Goal: Subscribe to service/newsletter

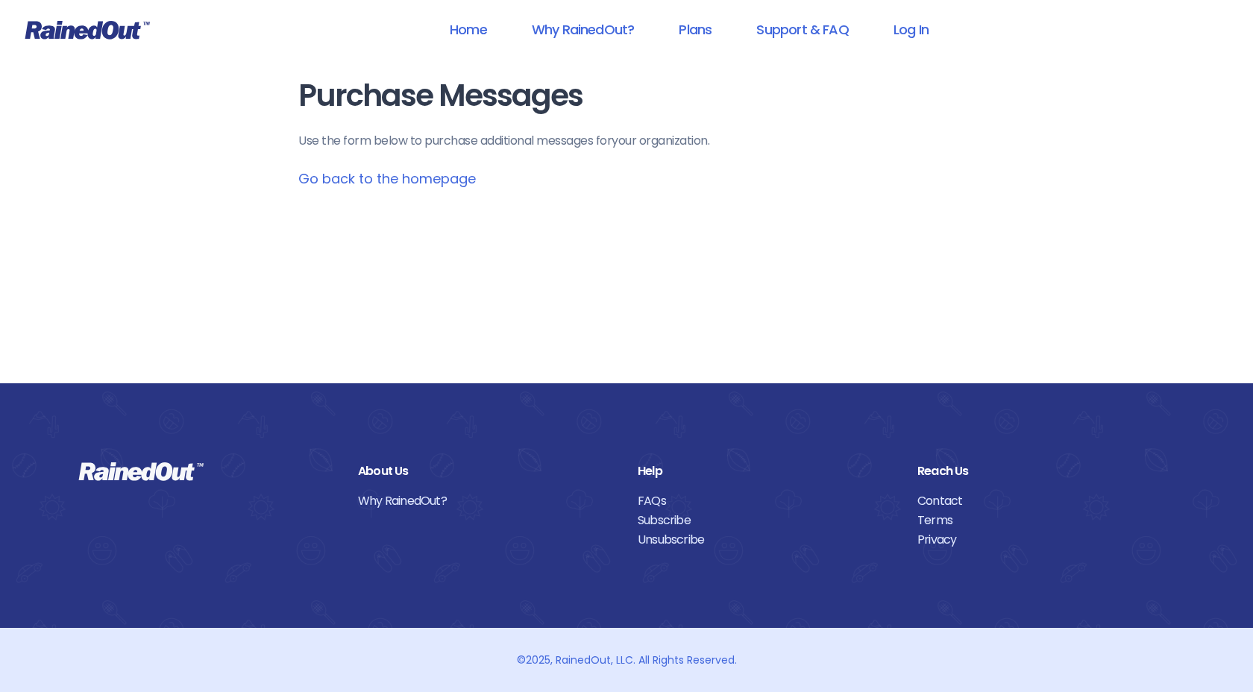
click at [119, 31] on icon at bounding box center [87, 29] width 125 height 19
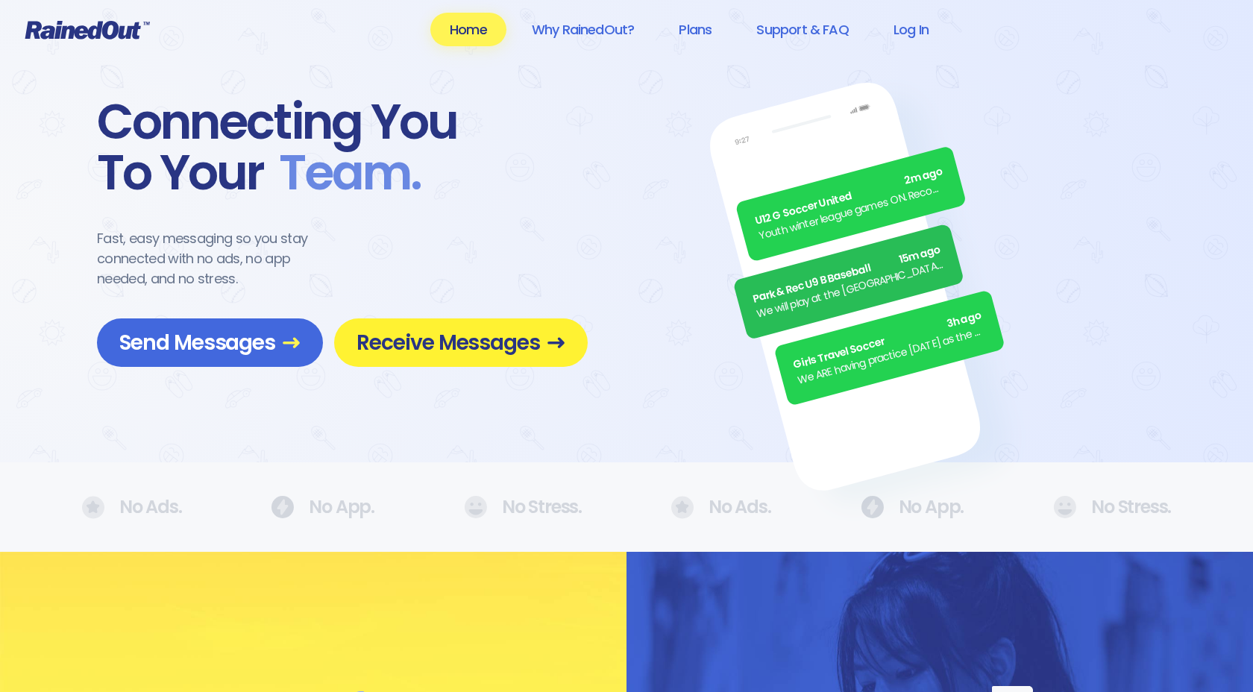
click at [427, 343] on span "Receive Messages" at bounding box center [461, 343] width 209 height 26
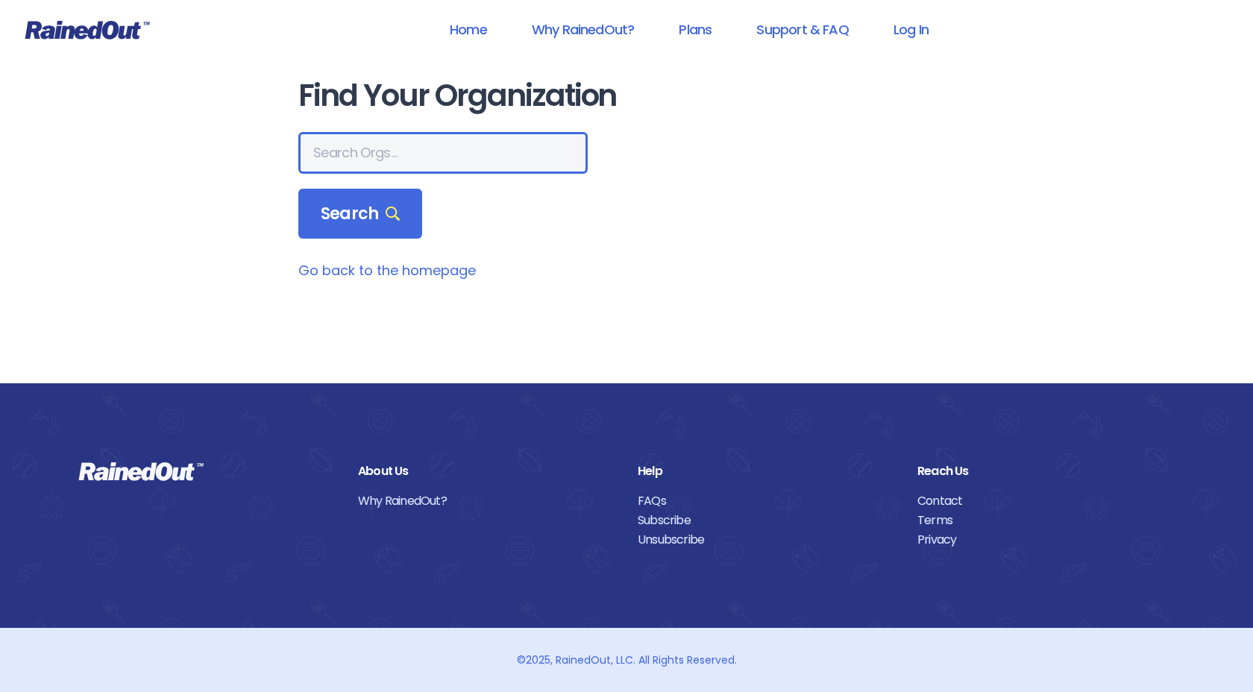
click at [381, 154] on input "text" at bounding box center [442, 153] width 289 height 42
type input "poway"
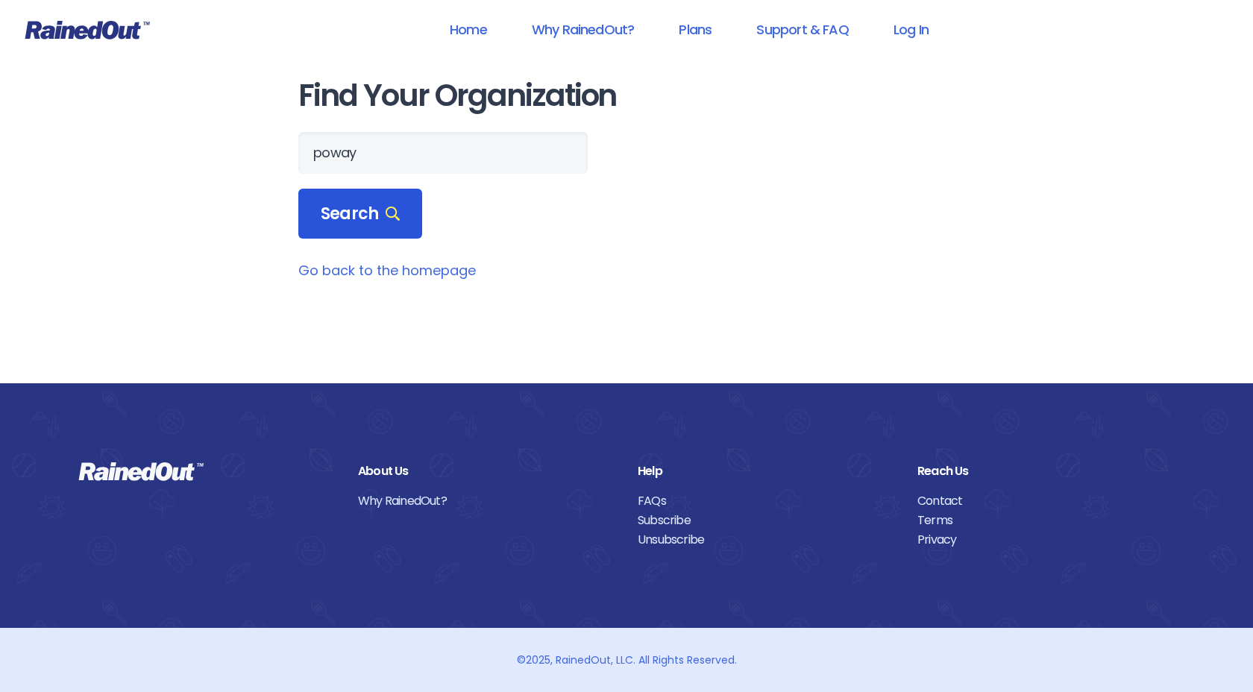
click at [351, 222] on span "Search" at bounding box center [360, 214] width 79 height 21
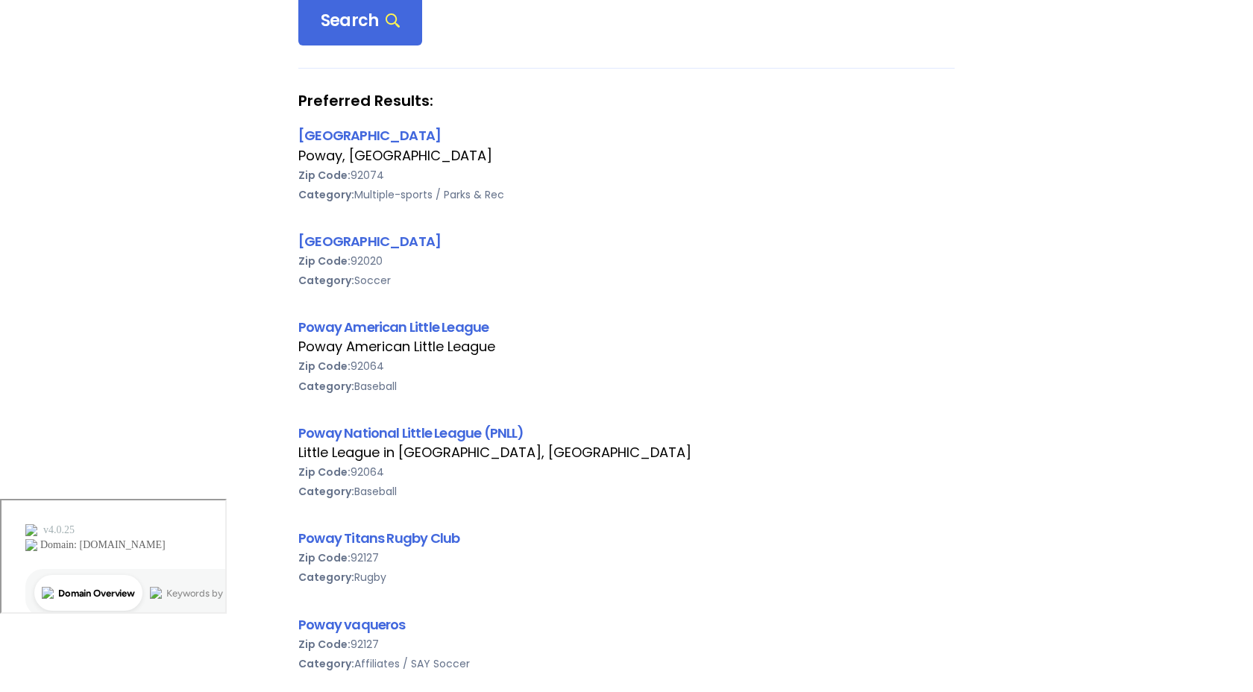
scroll to position [194, 0]
click at [358, 131] on link "[GEOGRAPHIC_DATA]" at bounding box center [369, 134] width 142 height 19
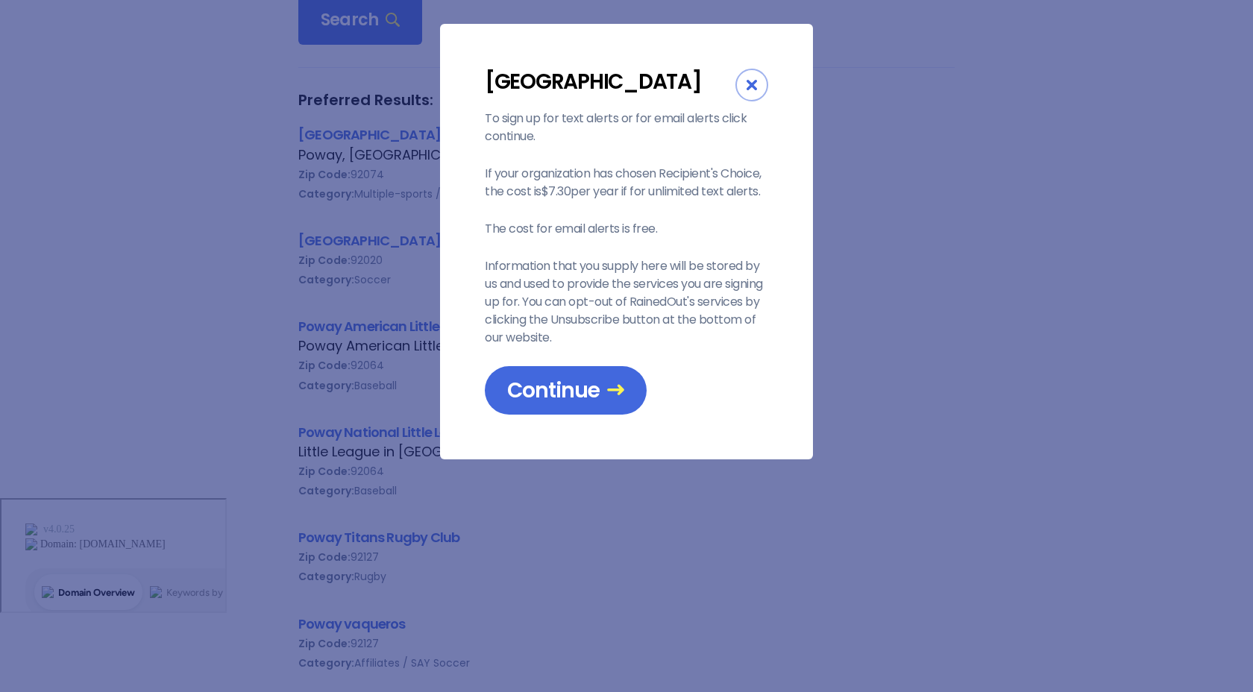
click at [204, 148] on div "City of Poway To sign up for text alerts or for email alerts click continue. If…" at bounding box center [626, 346] width 1253 height 692
click at [753, 87] on icon "Close" at bounding box center [752, 85] width 10 height 10
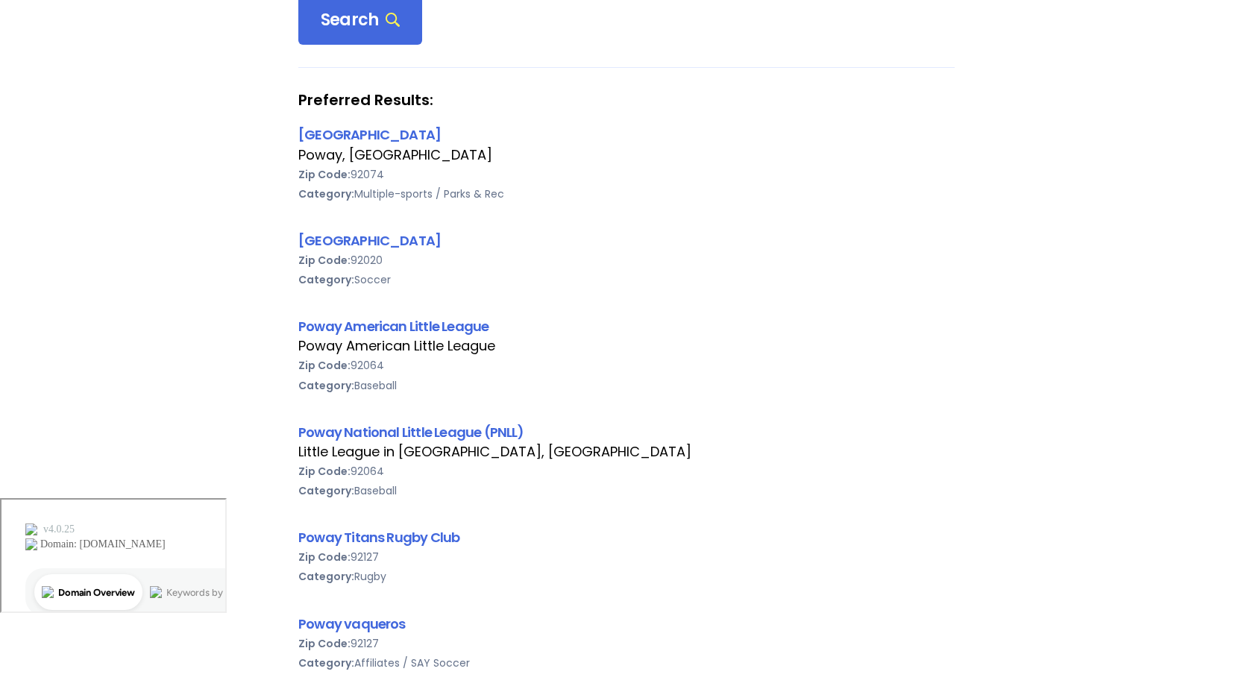
click at [386, 106] on strong "Preferred Results:" at bounding box center [626, 99] width 656 height 19
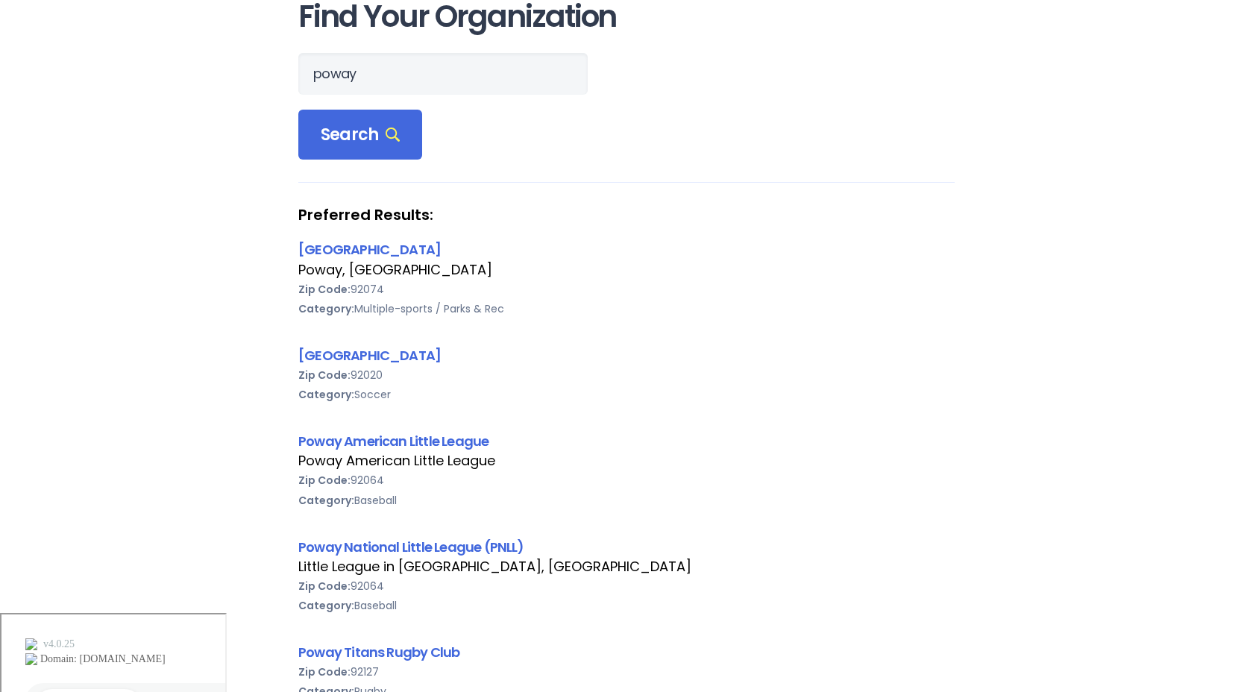
scroll to position [0, 0]
